Goal: Transaction & Acquisition: Purchase product/service

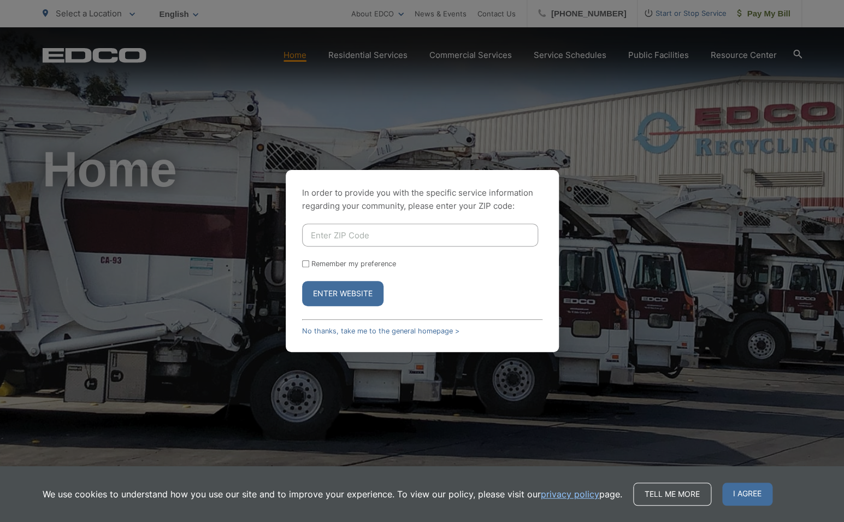
click at [324, 232] on input "Enter ZIP Code" at bounding box center [420, 235] width 236 height 23
type input "92061"
click at [324, 291] on button "Enter Website" at bounding box center [342, 293] width 81 height 25
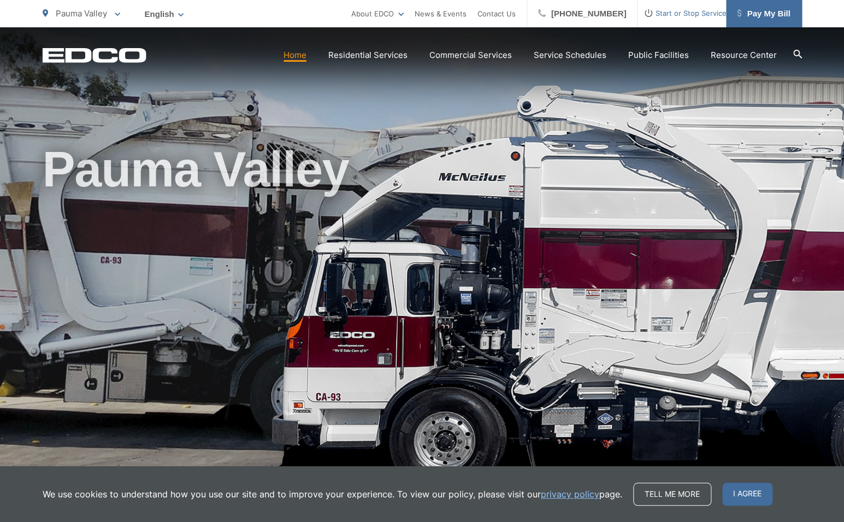
click at [774, 10] on span "Pay My Bill" at bounding box center [763, 13] width 53 height 13
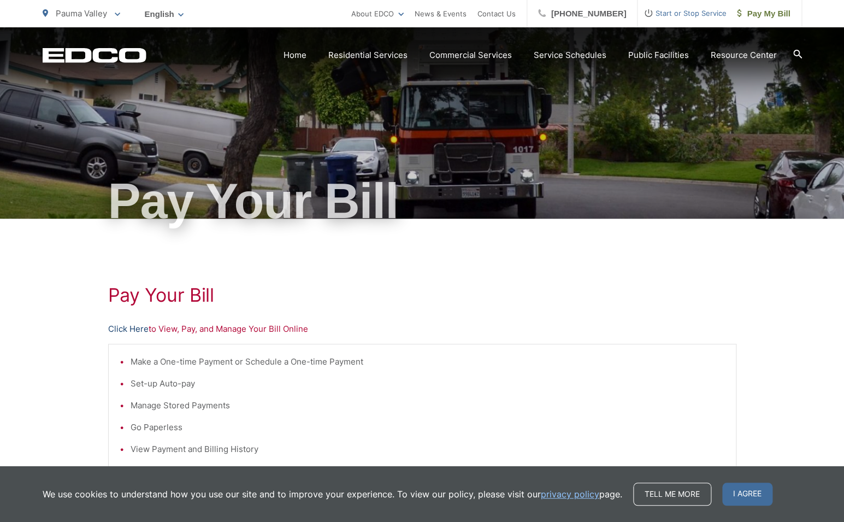
click at [142, 333] on link "Click Here" at bounding box center [128, 328] width 40 height 13
